Goal: Information Seeking & Learning: Learn about a topic

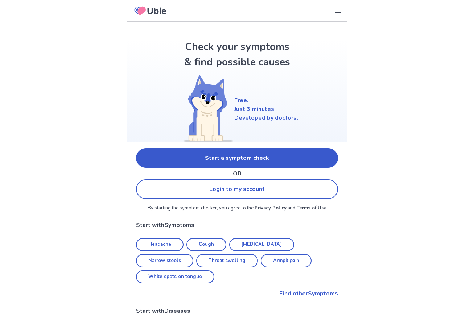
click at [224, 155] on link "Start a symptom check" at bounding box center [237, 158] width 202 height 20
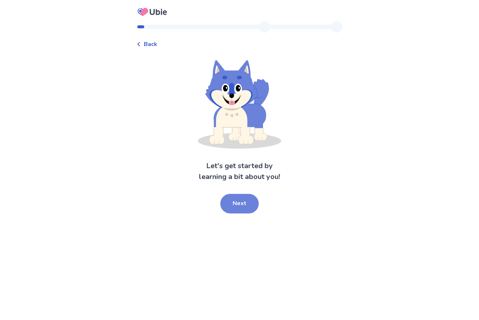
click at [249, 209] on button "Next" at bounding box center [239, 204] width 38 height 20
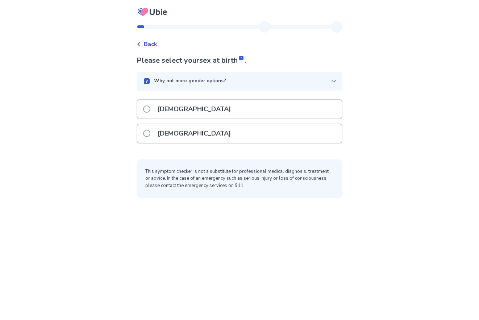
click at [204, 132] on div "[DEMOGRAPHIC_DATA]" at bounding box center [239, 133] width 204 height 18
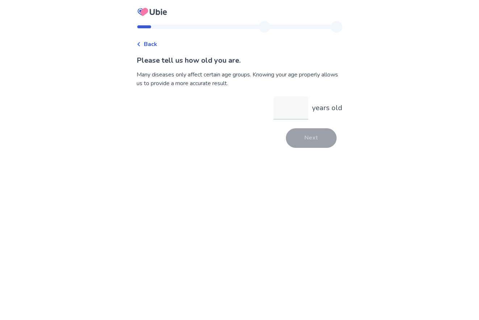
click at [299, 109] on input "years old" at bounding box center [291, 107] width 35 height 23
type input "**"
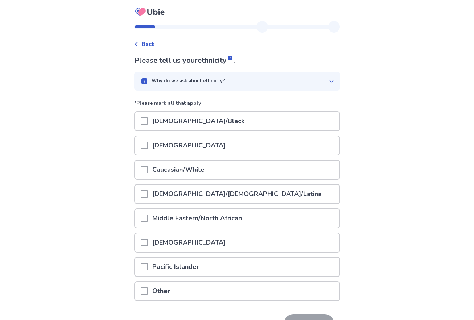
click at [207, 167] on p "Caucasian/White" at bounding box center [178, 170] width 61 height 18
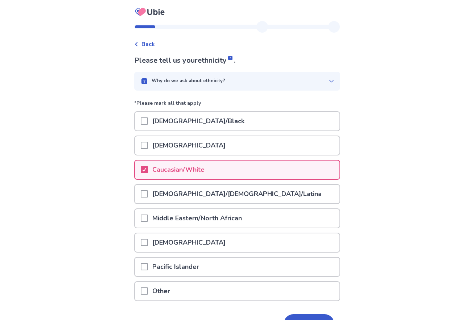
scroll to position [46, 0]
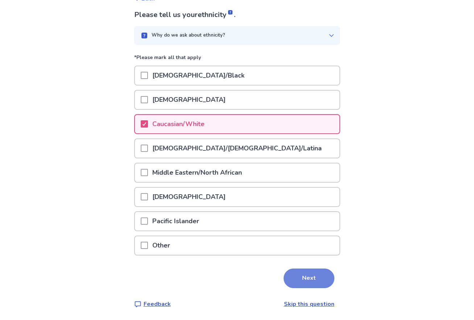
click at [287, 272] on button "Next" at bounding box center [308, 278] width 51 height 20
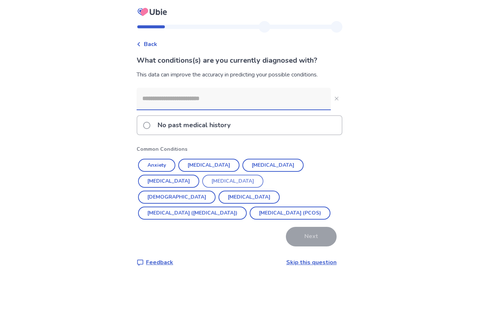
click at [168, 165] on button "Anxiety" at bounding box center [156, 165] width 37 height 13
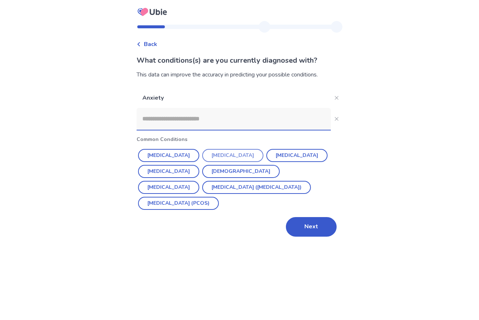
click at [233, 157] on button "[MEDICAL_DATA]" at bounding box center [232, 155] width 61 height 13
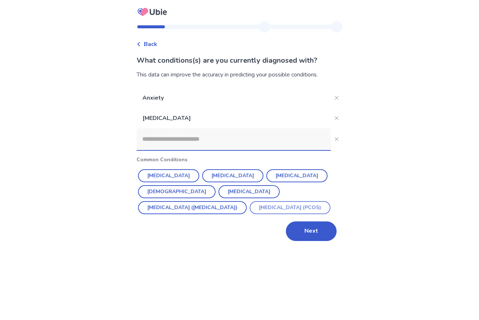
click at [250, 207] on button "[MEDICAL_DATA] (PCOS)" at bounding box center [290, 207] width 81 height 13
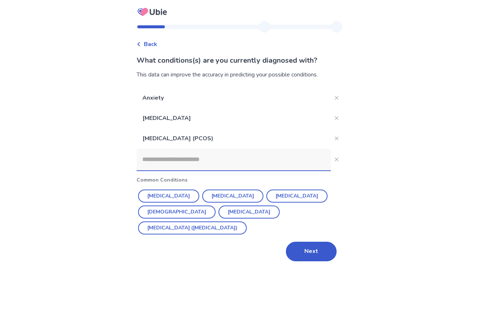
click at [223, 156] on input at bounding box center [234, 160] width 194 height 22
click at [302, 242] on button "Next" at bounding box center [311, 252] width 51 height 20
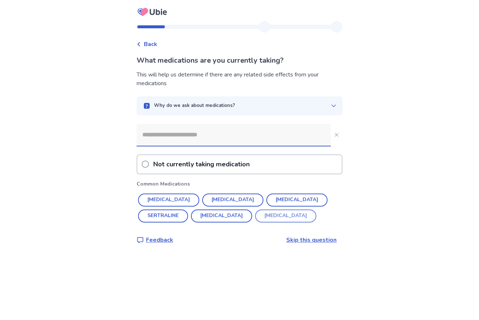
click at [255, 216] on button "[MEDICAL_DATA]" at bounding box center [285, 215] width 61 height 13
type input "******"
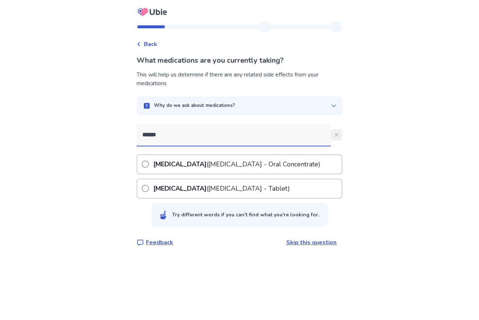
click at [335, 134] on icon "Close" at bounding box center [337, 135] width 4 height 4
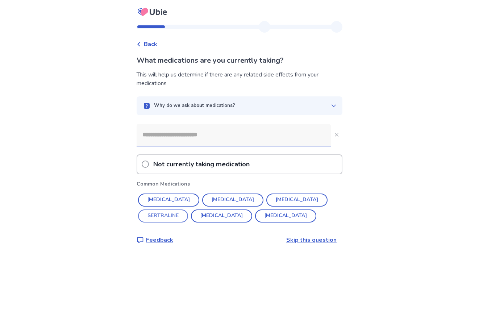
click at [188, 209] on button "SERTRALINE" at bounding box center [163, 215] width 50 height 13
type input "**********"
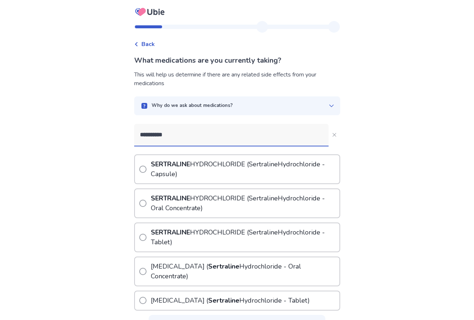
click at [247, 266] on p "[MEDICAL_DATA] ( [MEDICAL_DATA] - Oral Concentrate)" at bounding box center [244, 271] width 190 height 28
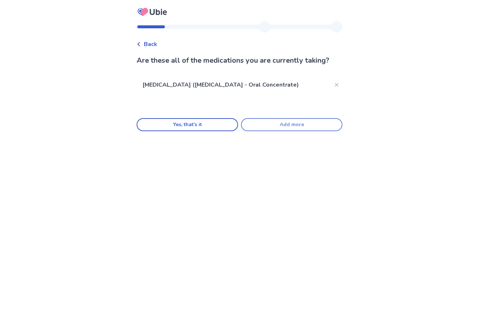
click at [281, 128] on button "Add more" at bounding box center [291, 124] width 101 height 13
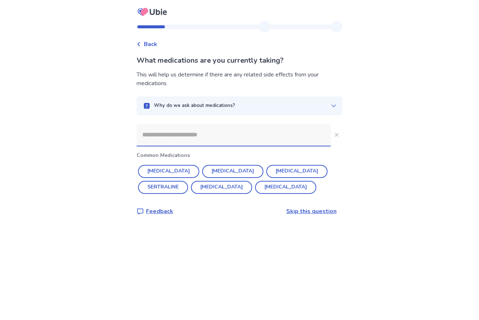
click at [202, 129] on input at bounding box center [234, 135] width 194 height 22
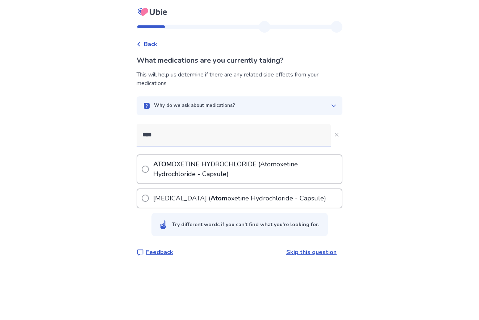
type input "****"
click at [151, 164] on label "ATOM OXETINE HYDROCHLORIDE ( Atom oxetine Hydrochloride - Capsule)" at bounding box center [242, 169] width 200 height 28
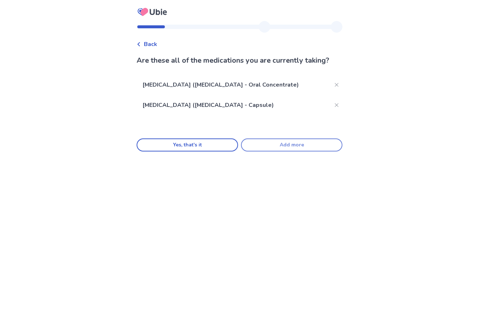
click at [304, 151] on button "Add more" at bounding box center [291, 144] width 101 height 13
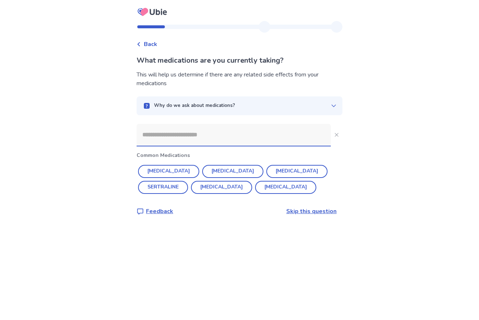
click at [270, 134] on input at bounding box center [234, 135] width 194 height 22
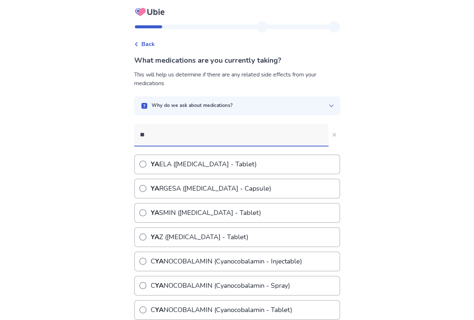
type input "***"
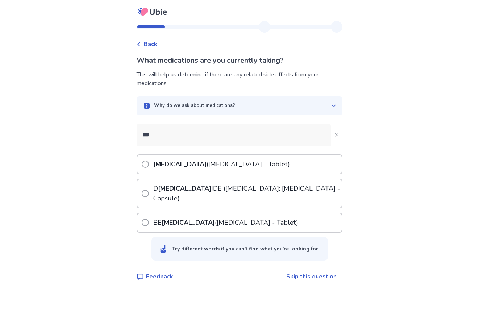
click at [251, 165] on p "[MEDICAL_DATA] ([MEDICAL_DATA] - Tablet)" at bounding box center [221, 164] width 139 height 18
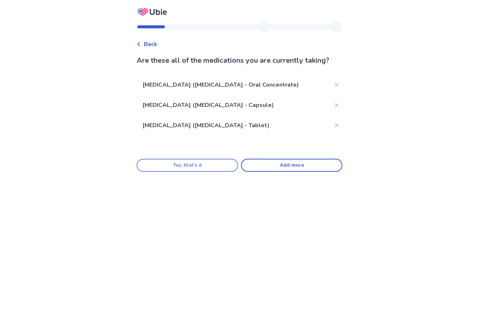
click at [221, 172] on button "Yes, that's it" at bounding box center [187, 165] width 101 height 13
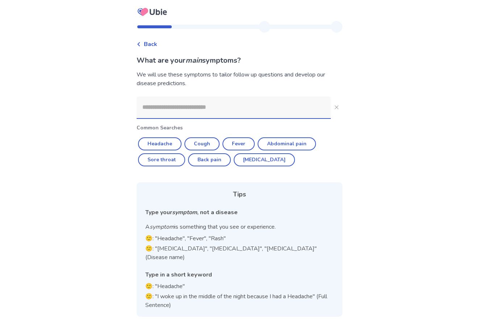
click at [220, 109] on input at bounding box center [234, 107] width 194 height 22
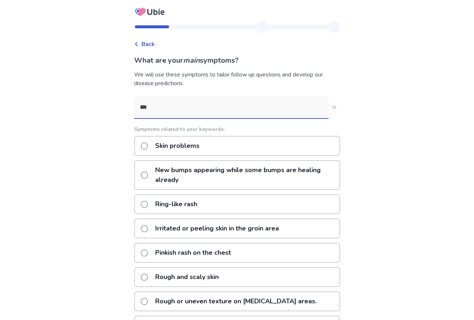
type input "****"
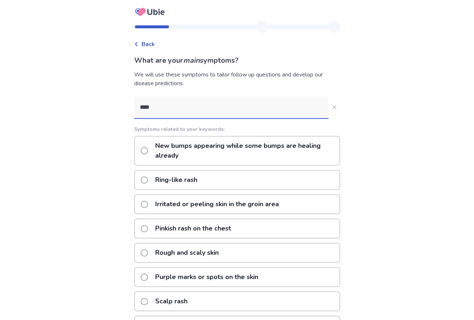
click at [254, 149] on p "New bumps appearing while some bumps are healing already" at bounding box center [245, 151] width 188 height 28
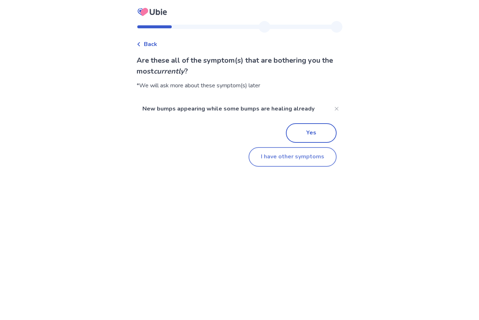
click at [295, 162] on button "I have other symptoms" at bounding box center [293, 157] width 88 height 20
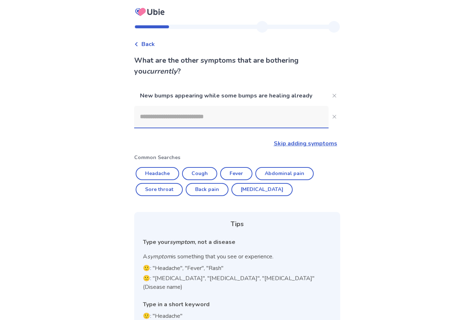
click at [211, 121] on input at bounding box center [231, 117] width 194 height 22
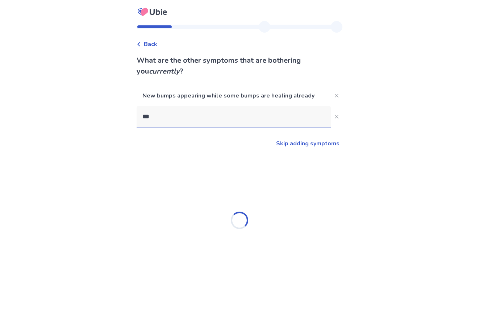
type input "****"
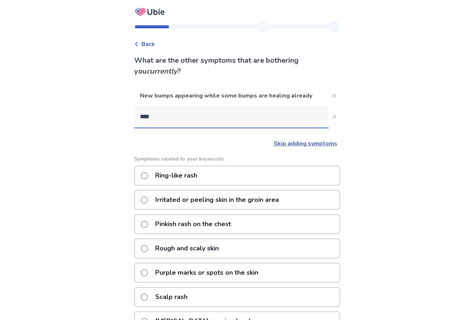
scroll to position [36, 0]
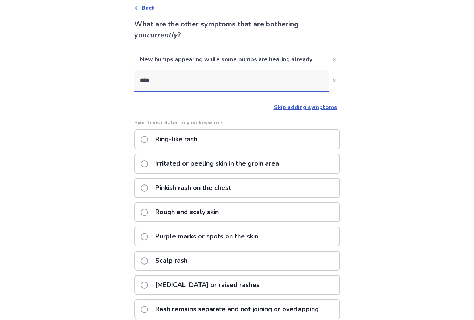
click at [224, 185] on p "Pinkish rash on the chest" at bounding box center [193, 188] width 84 height 18
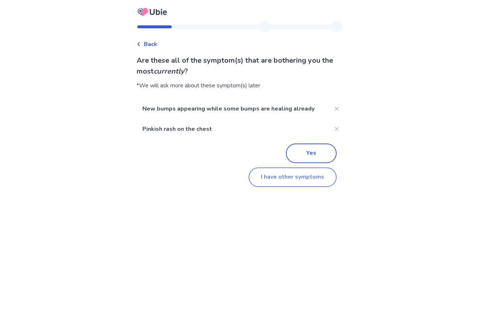
click at [295, 179] on button "I have other symptoms" at bounding box center [293, 177] width 88 height 20
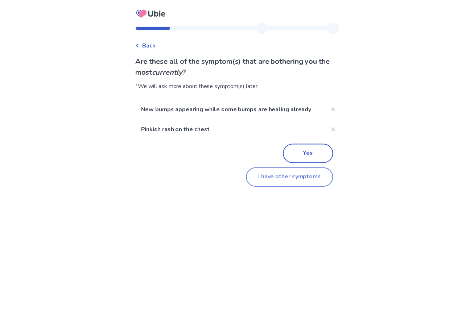
scroll to position [36, 0]
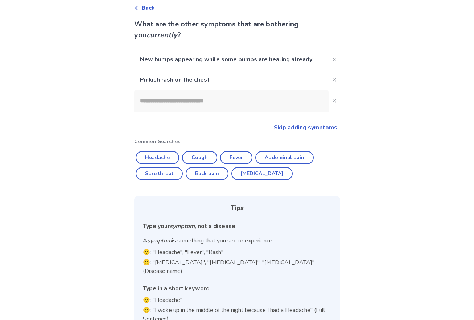
click at [189, 99] on input at bounding box center [231, 101] width 194 height 22
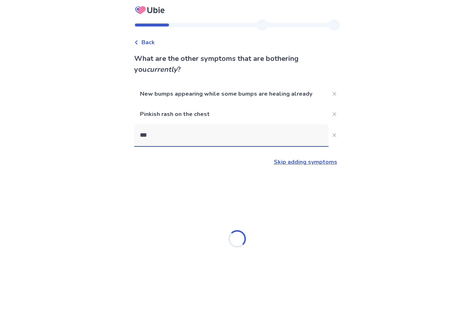
type input "****"
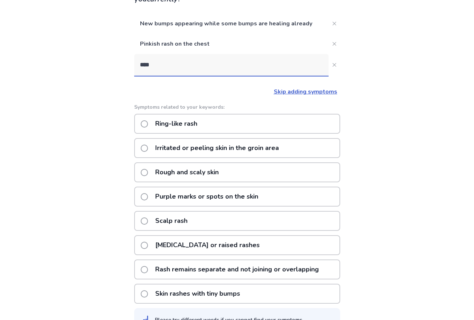
scroll to position [72, 0]
click at [218, 171] on p "Rough and scaly skin" at bounding box center [187, 172] width 72 height 18
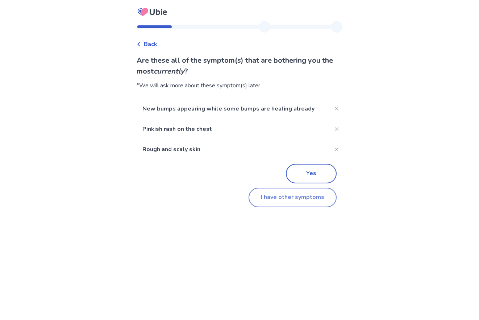
click at [284, 203] on button "I have other symptoms" at bounding box center [293, 198] width 88 height 20
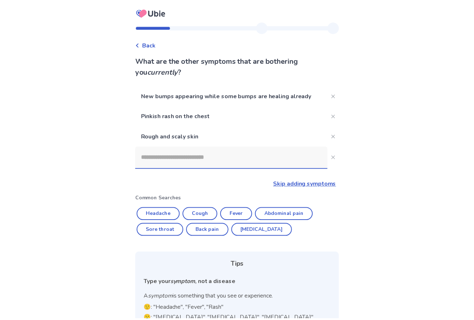
scroll to position [67, 0]
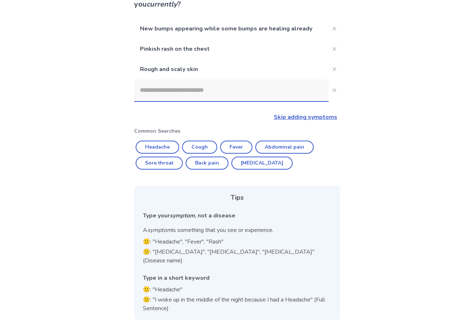
click at [195, 94] on input at bounding box center [231, 90] width 194 height 22
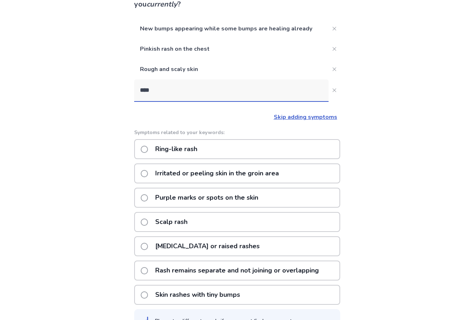
type input "****"
click at [236, 219] on div "Scalp rash" at bounding box center [237, 222] width 206 height 20
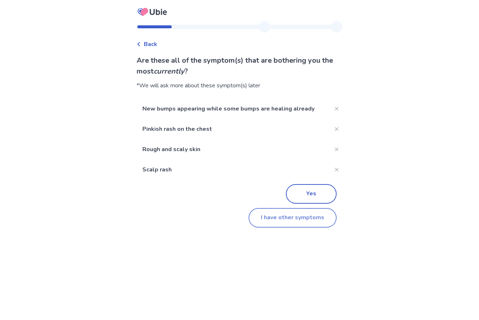
click at [287, 217] on button "I have other symptoms" at bounding box center [293, 218] width 88 height 20
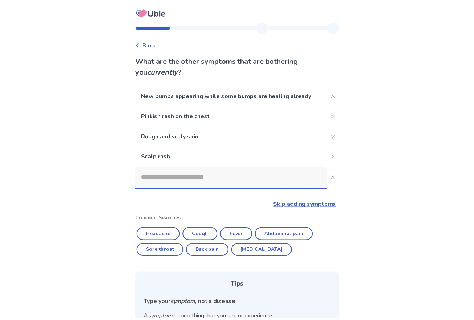
scroll to position [67, 0]
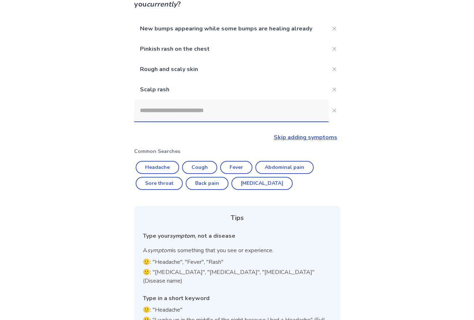
click at [192, 107] on input at bounding box center [231, 111] width 194 height 22
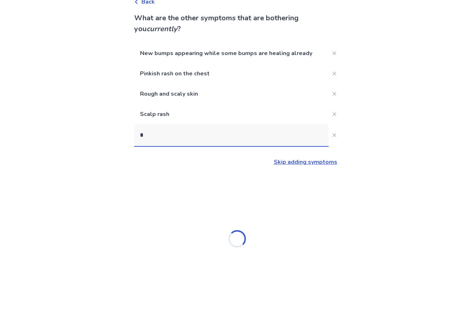
scroll to position [42, 0]
type input "****"
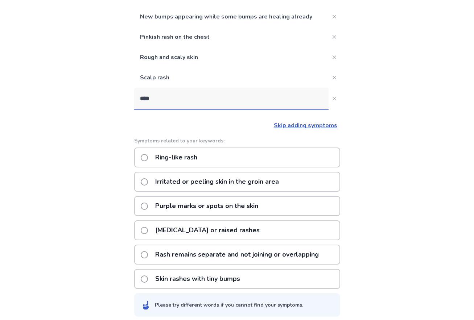
scroll to position [84, 0]
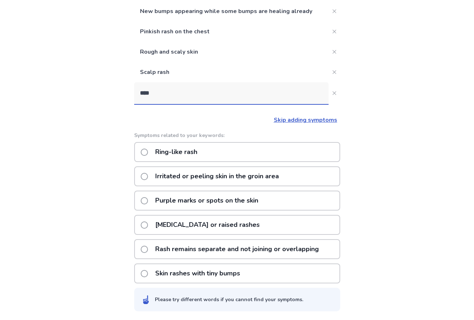
click at [224, 225] on p "[MEDICAL_DATA] or raised rashes" at bounding box center [207, 225] width 113 height 18
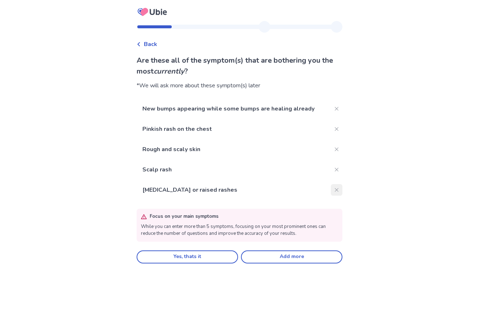
click at [334, 188] on button "Close" at bounding box center [337, 190] width 12 height 12
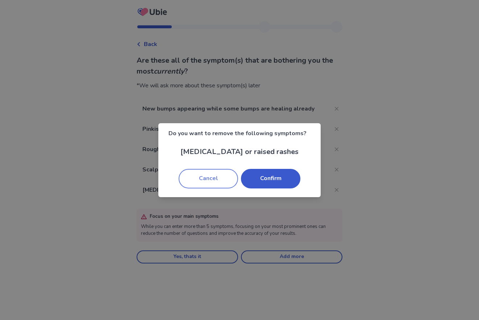
click at [218, 175] on button "Cancel" at bounding box center [208, 179] width 59 height 20
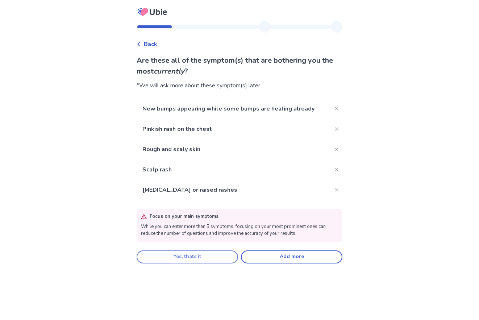
click at [213, 259] on button "Yes, thats it" at bounding box center [187, 256] width 101 height 13
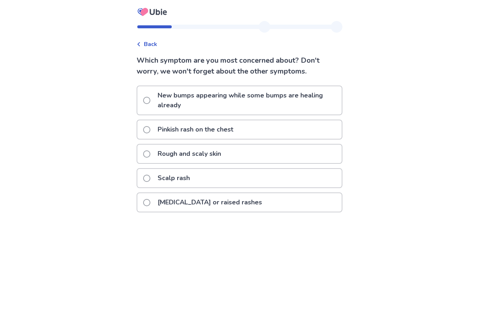
click at [224, 157] on p "Rough and scaly skin" at bounding box center [189, 154] width 72 height 18
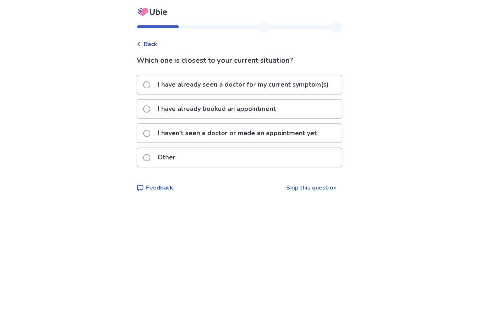
click at [214, 83] on p "I have already seen a doctor for my current symptom(s)" at bounding box center [243, 84] width 180 height 18
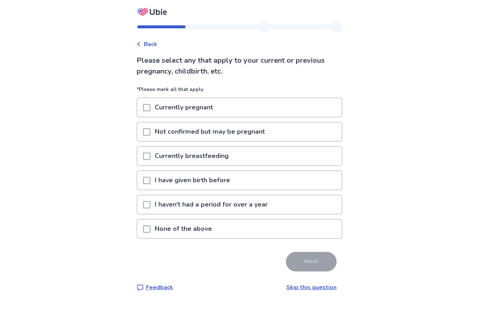
click at [233, 229] on div "None of the above" at bounding box center [239, 229] width 204 height 18
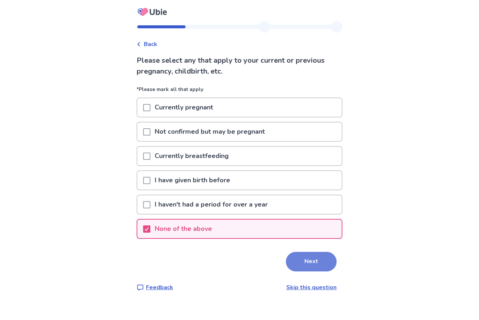
click at [287, 258] on button "Next" at bounding box center [311, 262] width 51 height 20
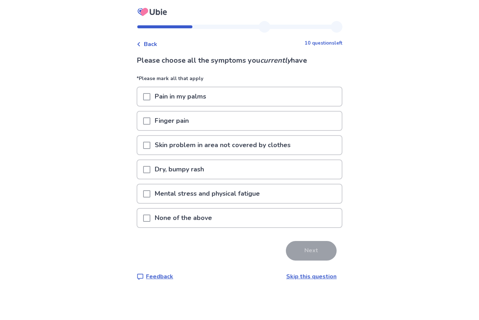
click at [150, 147] on span at bounding box center [146, 145] width 7 height 7
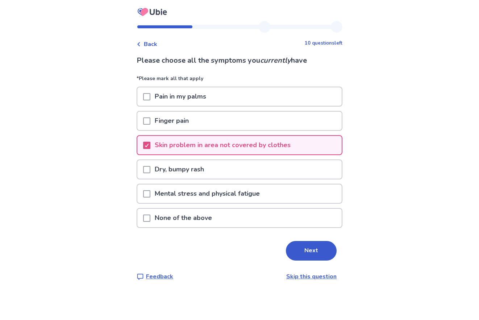
click at [150, 171] on span at bounding box center [146, 169] width 7 height 7
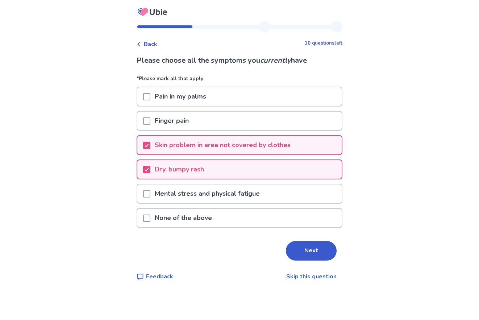
click at [150, 195] on span at bounding box center [146, 193] width 7 height 7
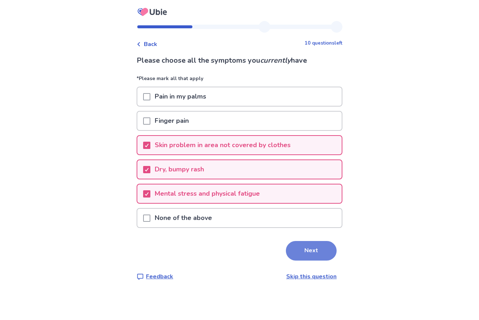
click at [303, 258] on button "Next" at bounding box center [311, 251] width 51 height 20
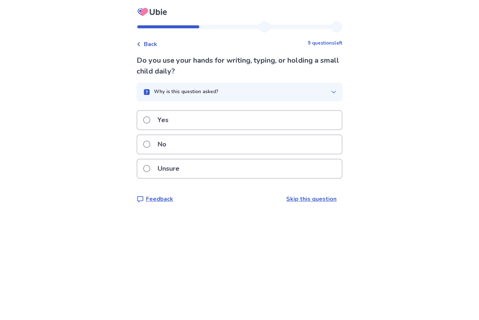
click at [149, 122] on span at bounding box center [146, 119] width 7 height 7
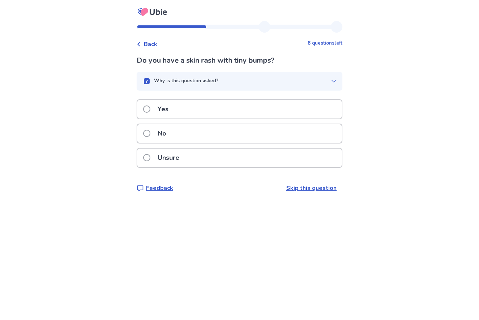
click at [171, 106] on p "Yes" at bounding box center [163, 109] width 20 height 18
click at [171, 136] on p "No" at bounding box center [161, 133] width 17 height 18
click at [167, 115] on p "Yes" at bounding box center [163, 109] width 20 height 18
click at [167, 133] on p "No" at bounding box center [161, 133] width 17 height 18
click at [163, 118] on div "Yes" at bounding box center [240, 109] width 206 height 20
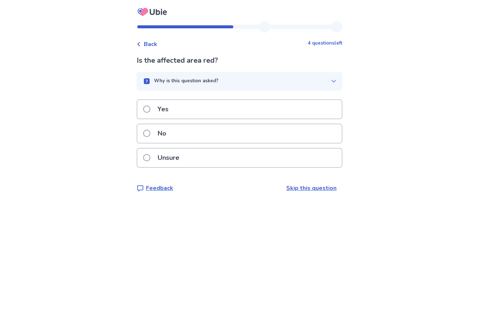
click at [163, 117] on p "Yes" at bounding box center [163, 109] width 20 height 18
click at [155, 111] on label "Yes" at bounding box center [158, 109] width 30 height 18
click at [171, 133] on p "No" at bounding box center [161, 133] width 17 height 18
click at [164, 133] on p "No" at bounding box center [161, 133] width 17 height 18
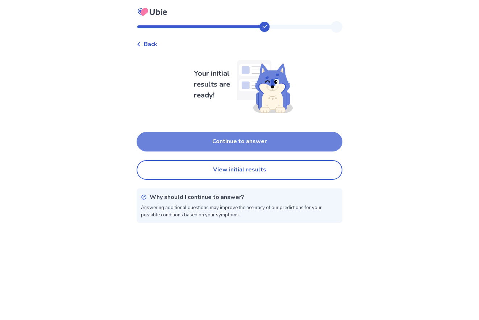
click at [252, 139] on button "Continue to answer" at bounding box center [240, 142] width 206 height 20
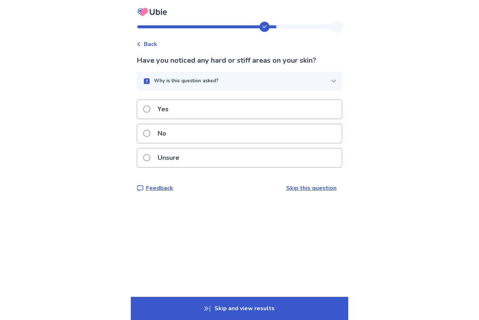
click at [163, 137] on p "No" at bounding box center [161, 133] width 17 height 18
click at [169, 112] on p "Yes" at bounding box center [163, 109] width 20 height 18
click at [164, 133] on p "No" at bounding box center [161, 133] width 17 height 18
click at [171, 132] on p "No" at bounding box center [161, 133] width 17 height 18
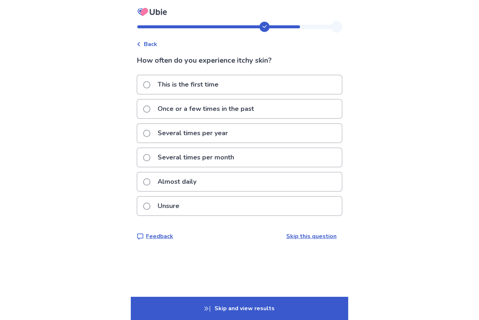
click at [187, 181] on p "Almost daily" at bounding box center [176, 181] width 47 height 18
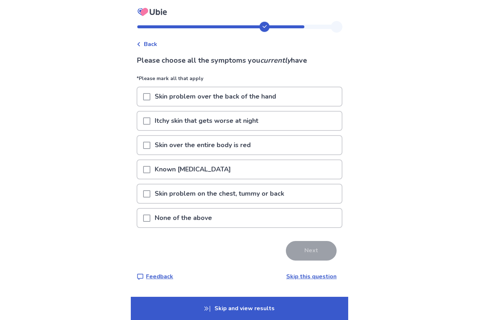
click at [148, 194] on span at bounding box center [146, 193] width 7 height 7
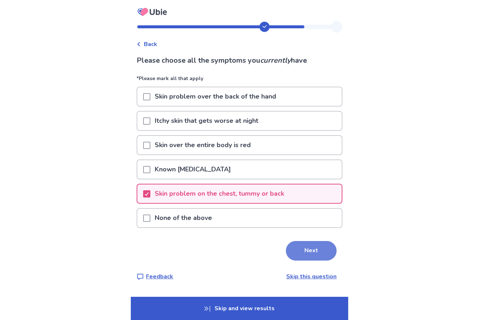
click at [305, 253] on button "Next" at bounding box center [311, 251] width 51 height 20
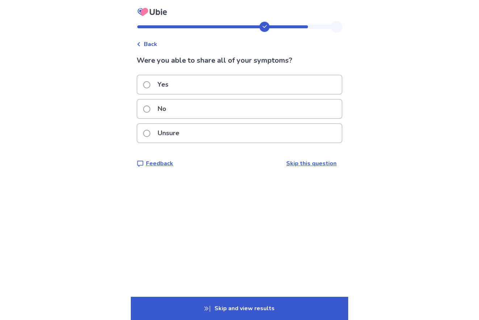
click at [155, 86] on label "Yes" at bounding box center [158, 84] width 30 height 18
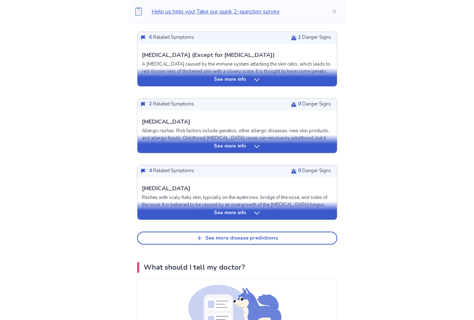
scroll to position [362, 0]
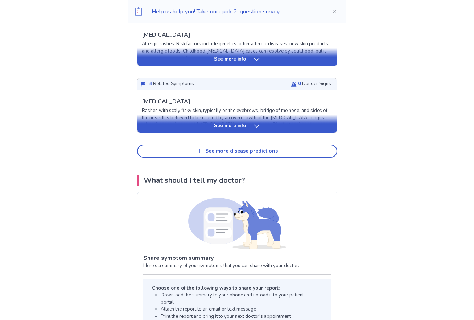
click at [260, 148] on div "See more disease predictions" at bounding box center [241, 151] width 72 height 6
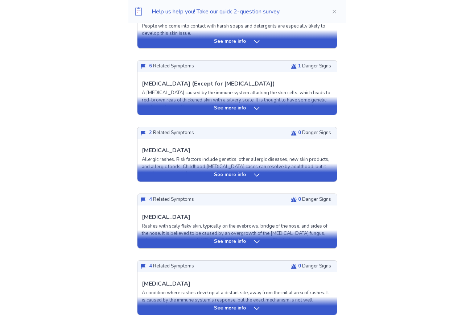
scroll to position [181, 0]
